Goal: Task Accomplishment & Management: Manage account settings

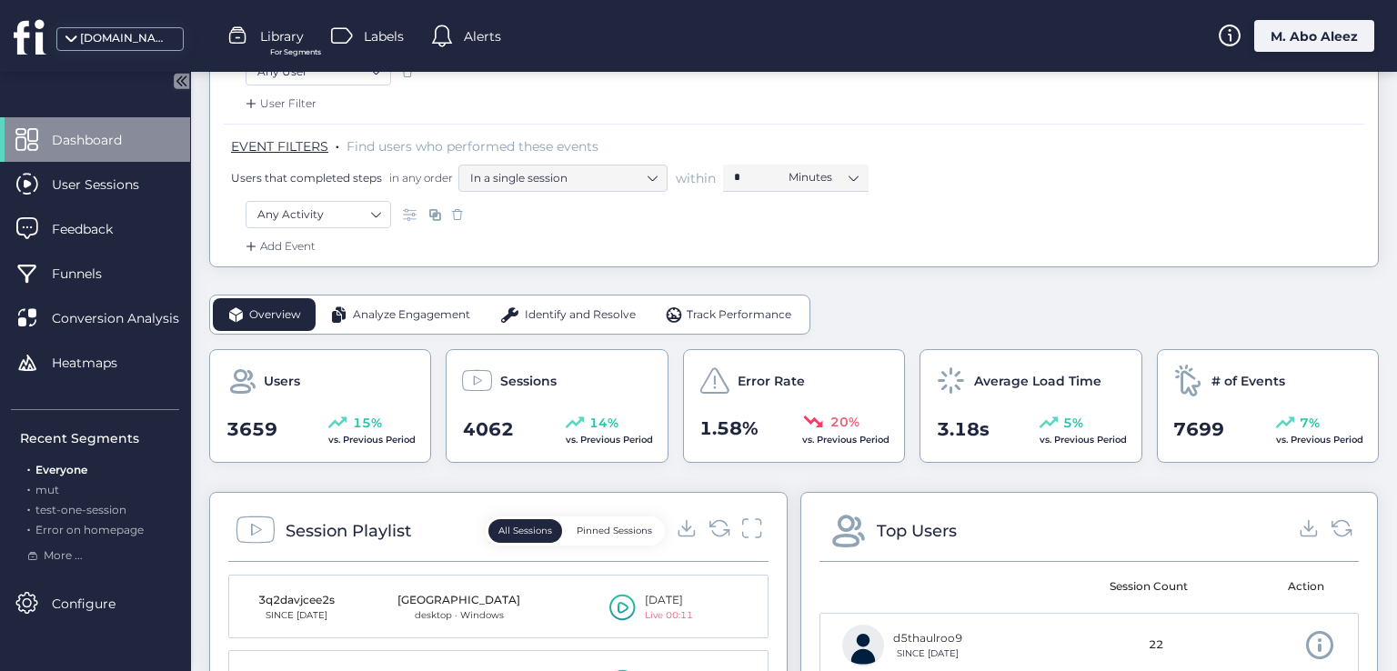
scroll to position [273, 0]
click at [411, 307] on span "Analyze Engagement" at bounding box center [411, 314] width 117 height 17
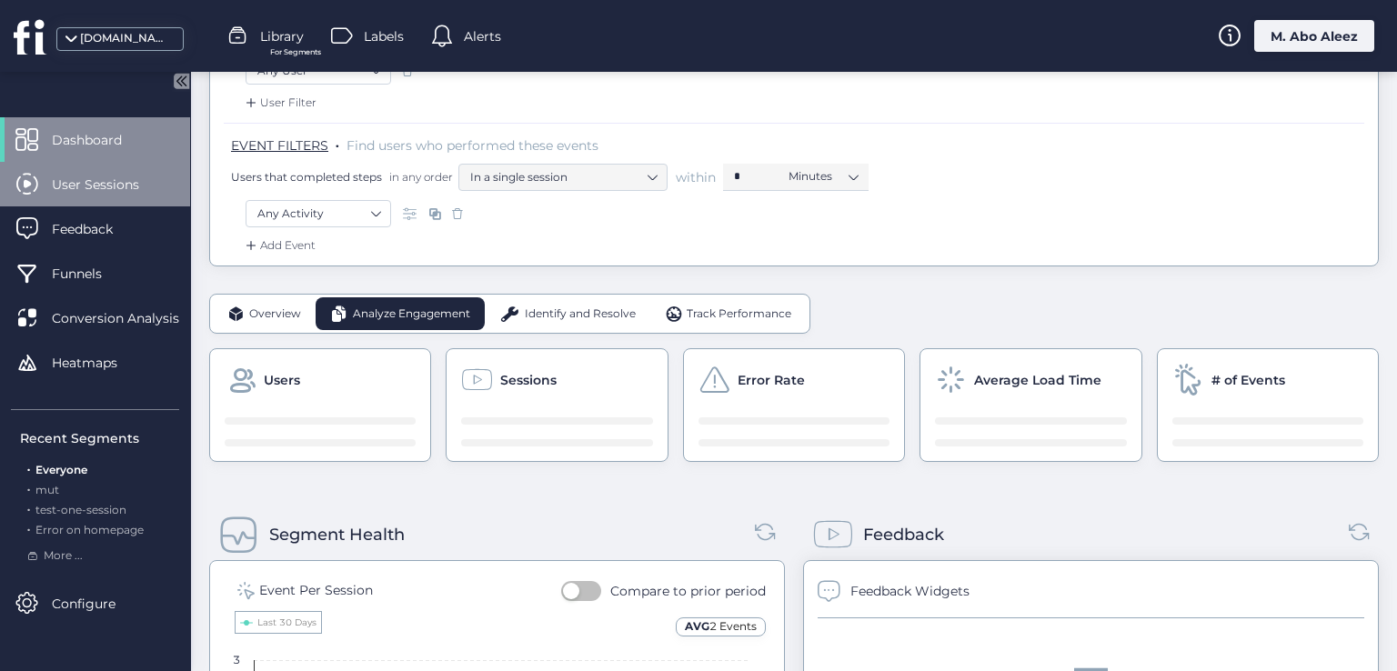
click at [109, 190] on span "User Sessions" at bounding box center [109, 185] width 115 height 20
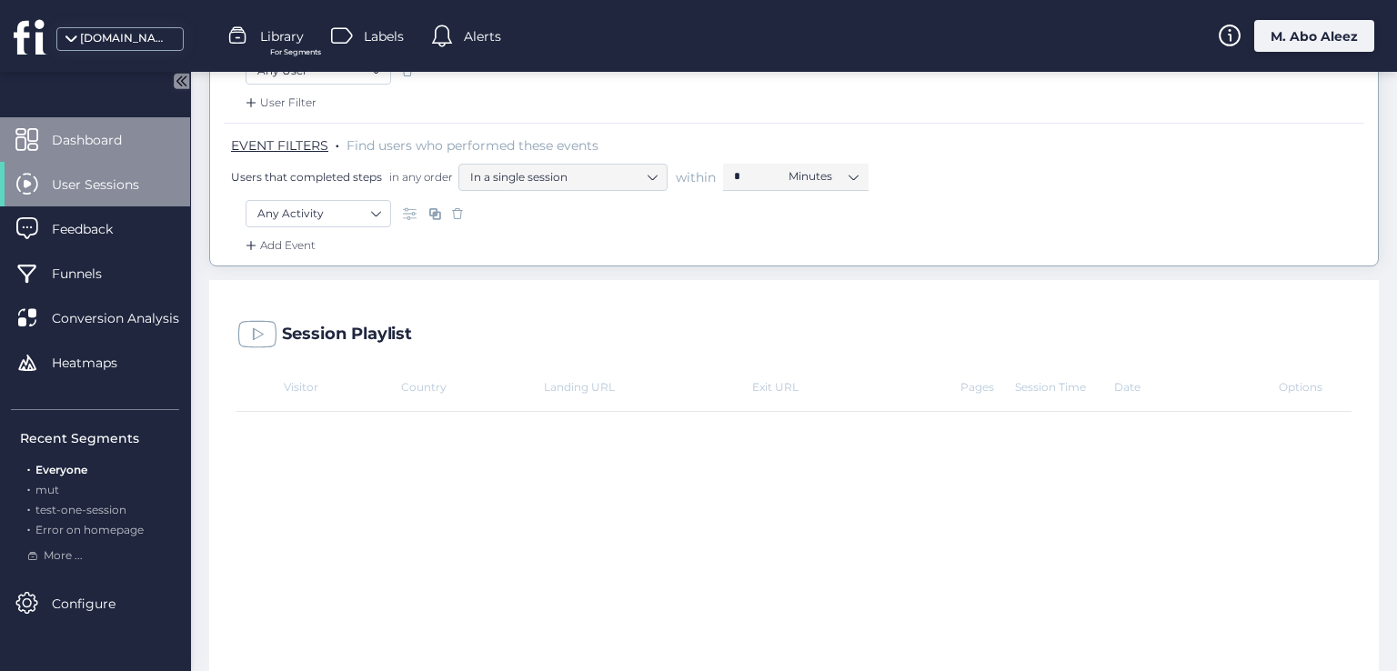
click at [124, 135] on span "Dashboard" at bounding box center [100, 140] width 97 height 20
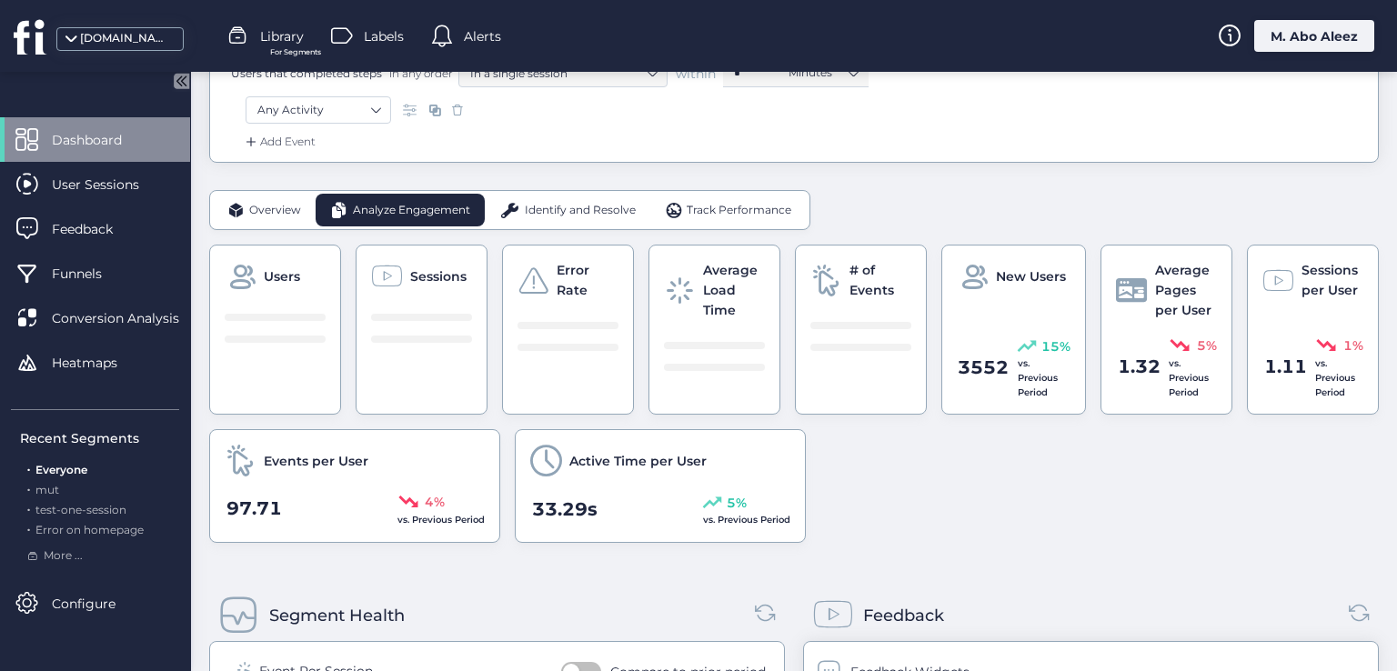
scroll to position [273, 0]
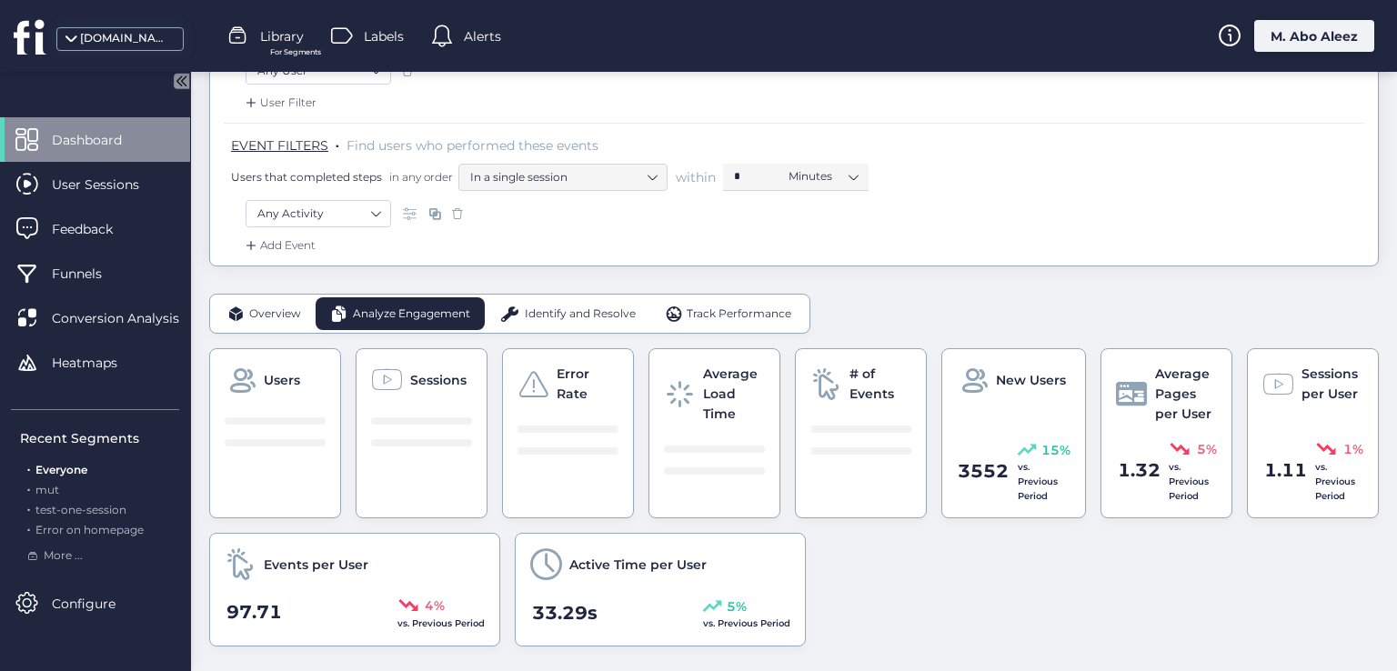
click at [722, 316] on span "Track Performance" at bounding box center [738, 314] width 105 height 17
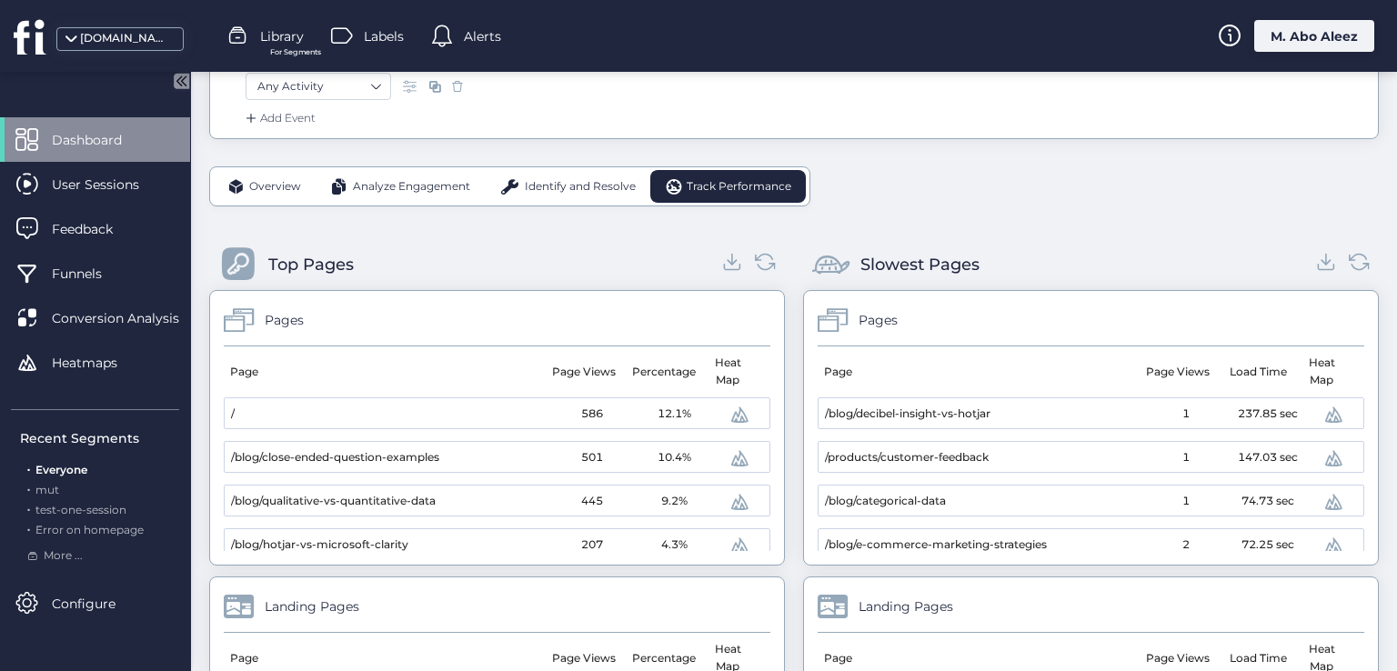
scroll to position [91, 0]
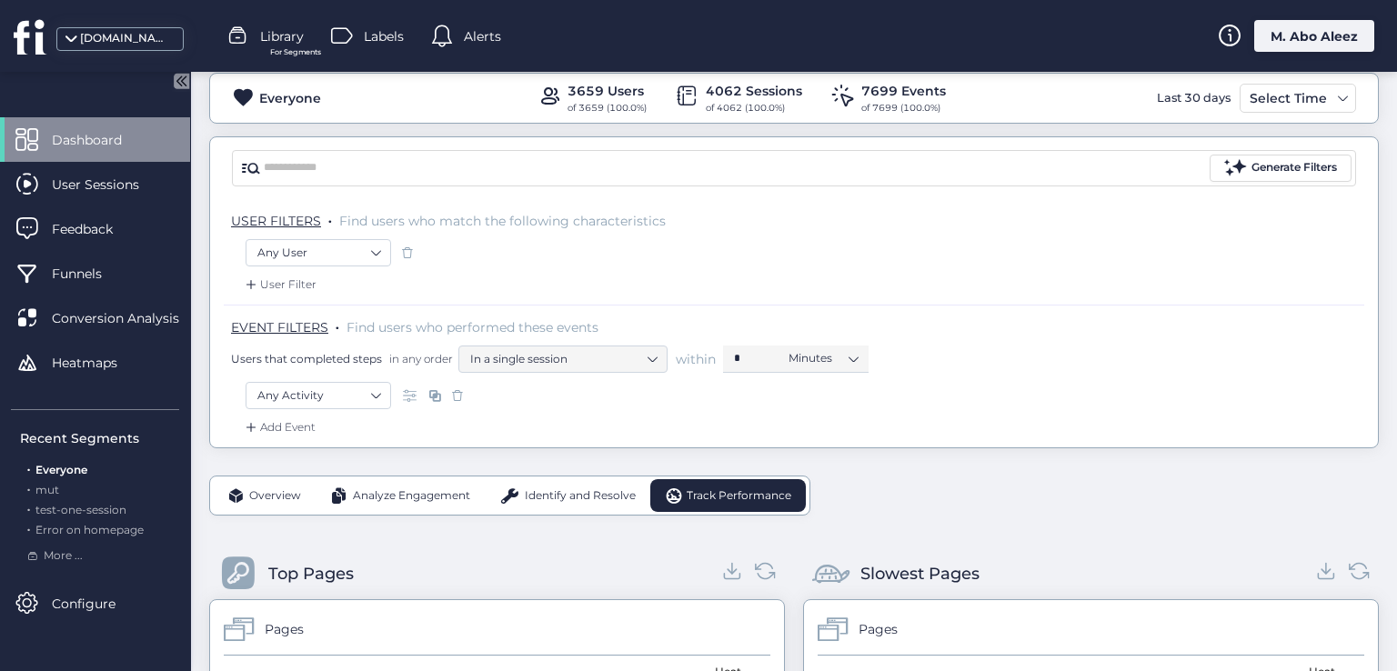
click at [1295, 25] on div "M. Abo Aleez" at bounding box center [1314, 36] width 120 height 32
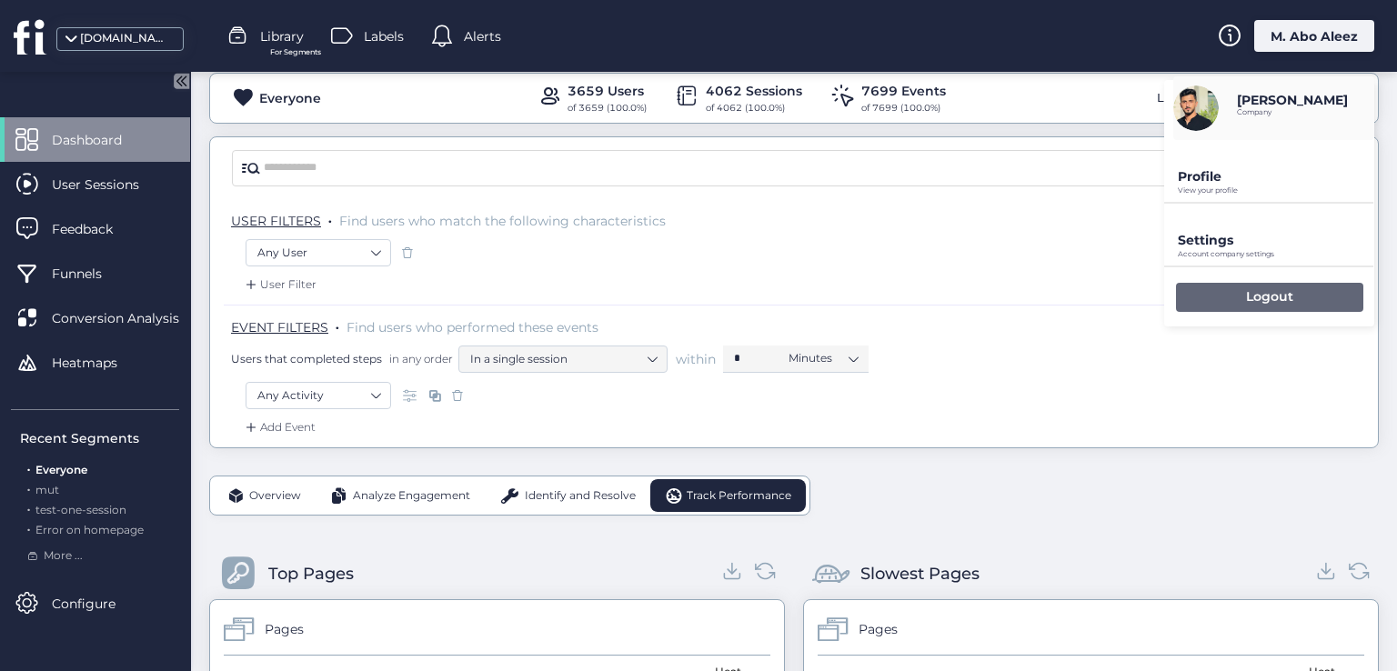
click at [1213, 290] on div "Logout" at bounding box center [1269, 297] width 187 height 29
